Goal: Task Accomplishment & Management: Find specific page/section

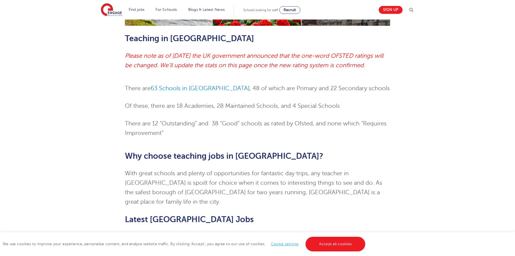
scroll to position [297, 0]
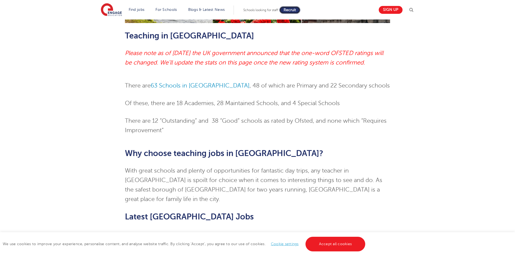
click at [287, 12] on link "Recruit" at bounding box center [289, 10] width 21 height 8
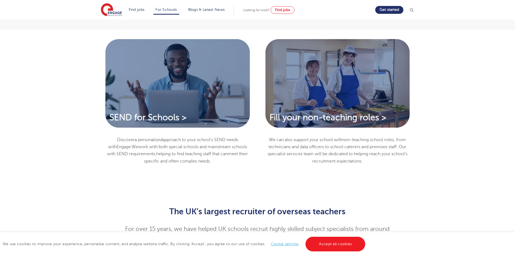
scroll to position [406, 0]
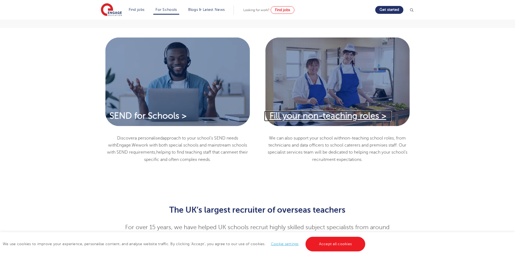
click at [360, 116] on span "Fill your non-teaching roles >" at bounding box center [328, 115] width 117 height 9
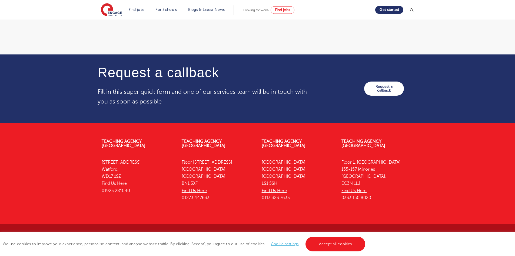
scroll to position [895, 0]
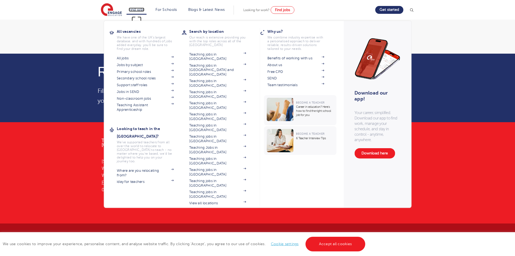
click at [138, 9] on link "Find jobs" at bounding box center [137, 10] width 16 height 4
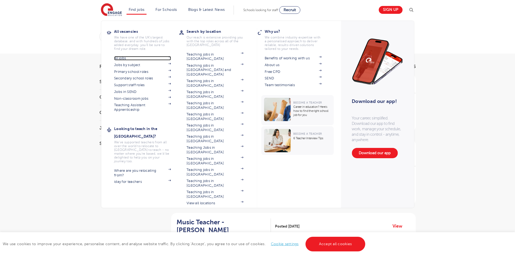
click at [129, 57] on link "All jobs" at bounding box center [142, 58] width 57 height 4
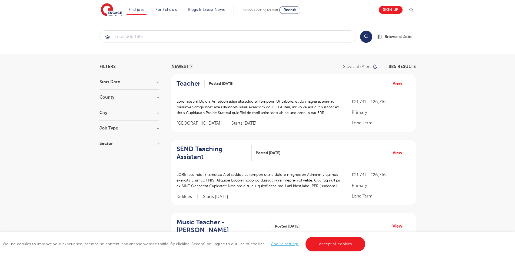
click at [157, 98] on h3 "County" at bounding box center [129, 97] width 59 height 4
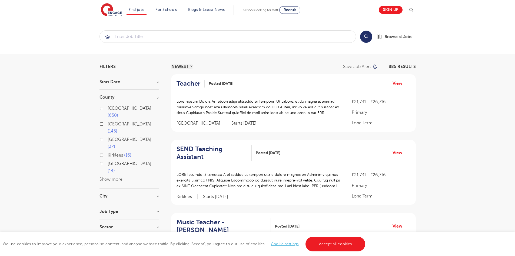
click at [120, 108] on span "London" at bounding box center [130, 108] width 44 height 5
click at [111, 108] on input "London 650" at bounding box center [110, 108] width 4 height 4
checkbox input "true"
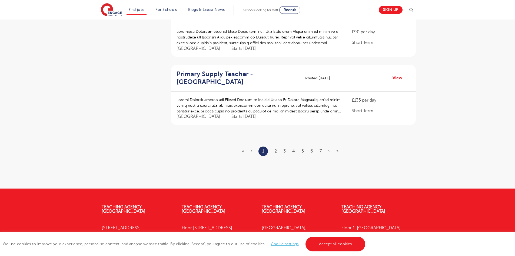
scroll to position [622, 0]
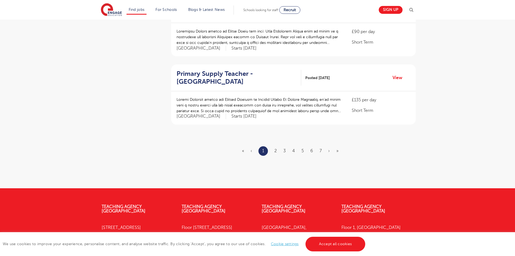
click at [272, 146] on ul "« ‹ 1 2 3 4 5 6 7 › »" at bounding box center [293, 150] width 103 height 9
click at [273, 146] on ul "« ‹ 1 2 3 4 5 6 7 › »" at bounding box center [293, 150] width 103 height 9
click at [275, 148] on link "2" at bounding box center [275, 150] width 2 height 5
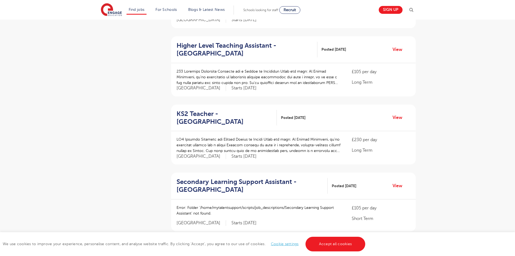
scroll to position [541, 0]
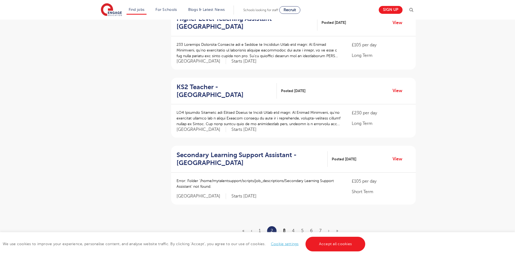
click at [284, 228] on link "3" at bounding box center [284, 230] width 2 height 5
